Goal: Register for event/course

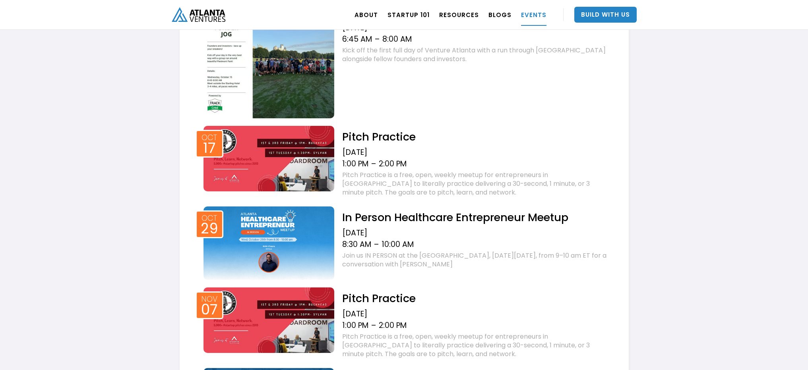
scroll to position [558, 0]
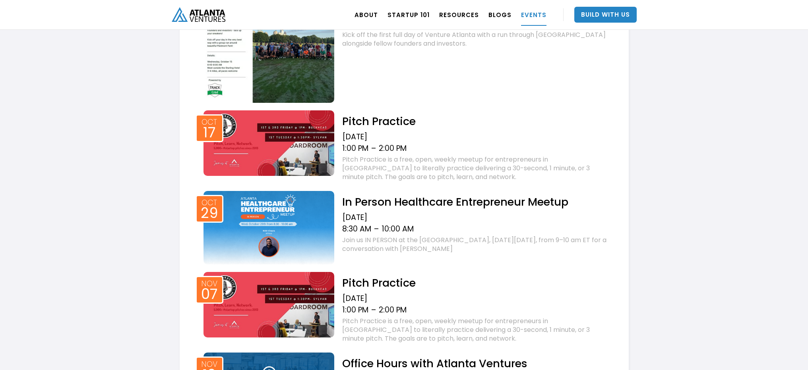
click at [380, 125] on h2 "Pitch Practice" at bounding box center [475, 121] width 266 height 14
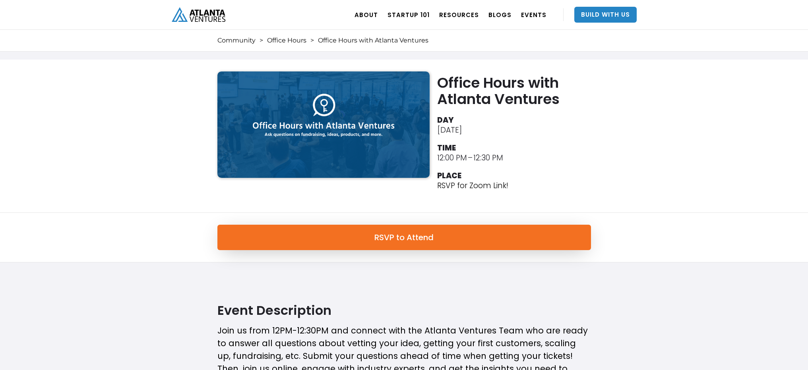
click at [409, 216] on div "RSVP to Attend" at bounding box center [404, 238] width 808 height 50
click at [405, 245] on link "RSVP to Attend" at bounding box center [404, 237] width 374 height 25
click at [424, 239] on link "RSVP to Attend" at bounding box center [404, 237] width 374 height 25
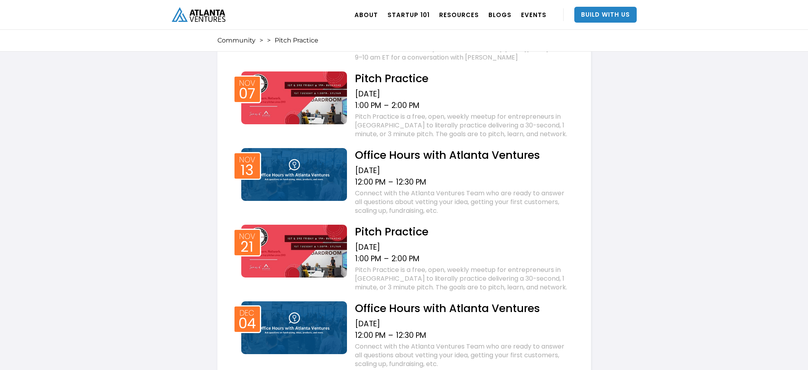
scroll to position [1105, 0]
